Goal: Information Seeking & Learning: Compare options

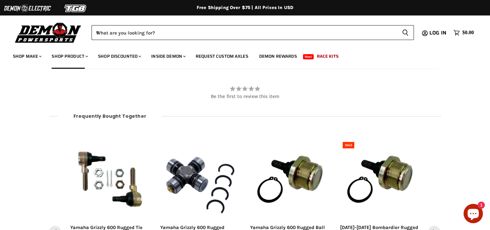
scroll to position [691, 0]
